Goal: Information Seeking & Learning: Learn about a topic

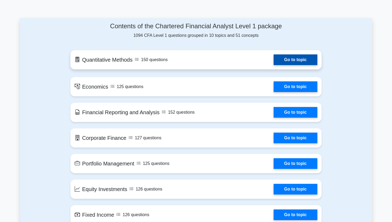
click at [290, 62] on link "Go to topic" at bounding box center [296, 59] width 44 height 11
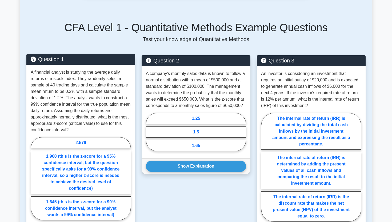
scroll to position [235, 0]
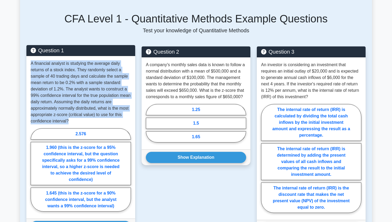
drag, startPoint x: 69, startPoint y: 121, endPoint x: 31, endPoint y: 63, distance: 69.0
click at [31, 63] on p "A financial analyst is studying the average daily returns of a stock index. The…" at bounding box center [81, 92] width 100 height 64
copy p "A financial analyst is studying the average daily returns of a stock index. The…"
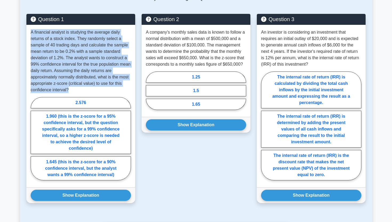
scroll to position [277, 0]
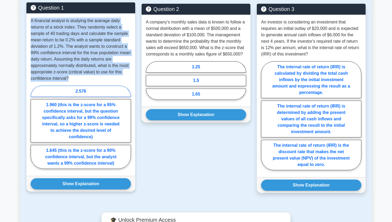
click at [101, 92] on label "2.576" at bounding box center [81, 91] width 100 height 11
click at [34, 127] on input "2.576" at bounding box center [32, 128] width 3 height 3
radio input "true"
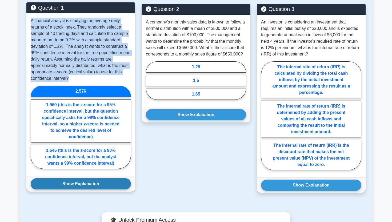
click at [94, 185] on button "Show Explanation" at bounding box center [81, 183] width 100 height 11
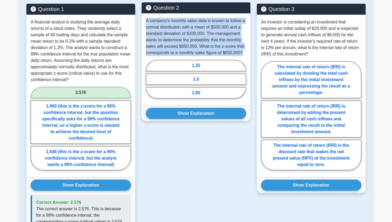
drag, startPoint x: 246, startPoint y: 55, endPoint x: 145, endPoint y: 22, distance: 106.1
click at [145, 22] on div "A company's monthly sales data is known to follow a normal distribution with a …" at bounding box center [196, 59] width 109 height 92
copy p "A company's monthly sales data is known to follow a normal distribution with a …"
click at [227, 76] on label "1.5" at bounding box center [196, 79] width 100 height 11
click at [149, 79] on input "1.5" at bounding box center [147, 80] width 3 height 3
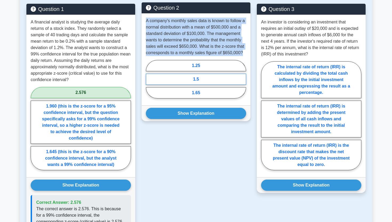
radio input "true"
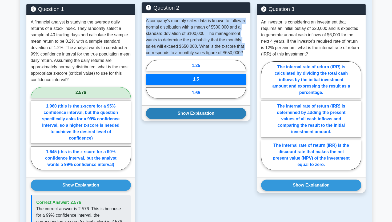
click at [222, 114] on button "Show Explanation" at bounding box center [196, 113] width 100 height 11
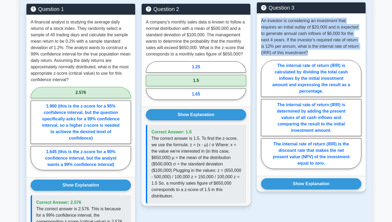
drag, startPoint x: 321, startPoint y: 52, endPoint x: 261, endPoint y: 19, distance: 68.3
click at [261, 19] on p "An investor is considering an investment that requires an initial outlay of $20…" at bounding box center [311, 37] width 100 height 38
copy p "An investor is considering an investment that requires an initial outlay of $20…"
click at [327, 188] on button "Show Explanation" at bounding box center [311, 183] width 100 height 11
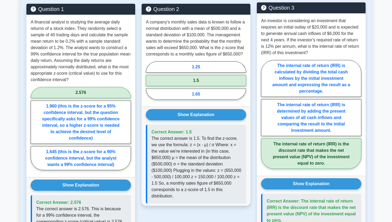
click at [343, 213] on span "Correct Answer: The internal rate of return (IRR) is the discount rate that mak…" at bounding box center [311, 211] width 89 height 24
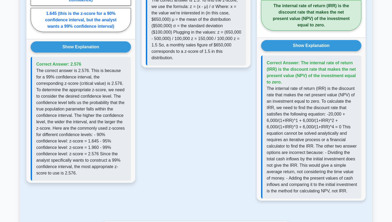
scroll to position [416, 0]
